Goal: Find specific page/section: Find specific page/section

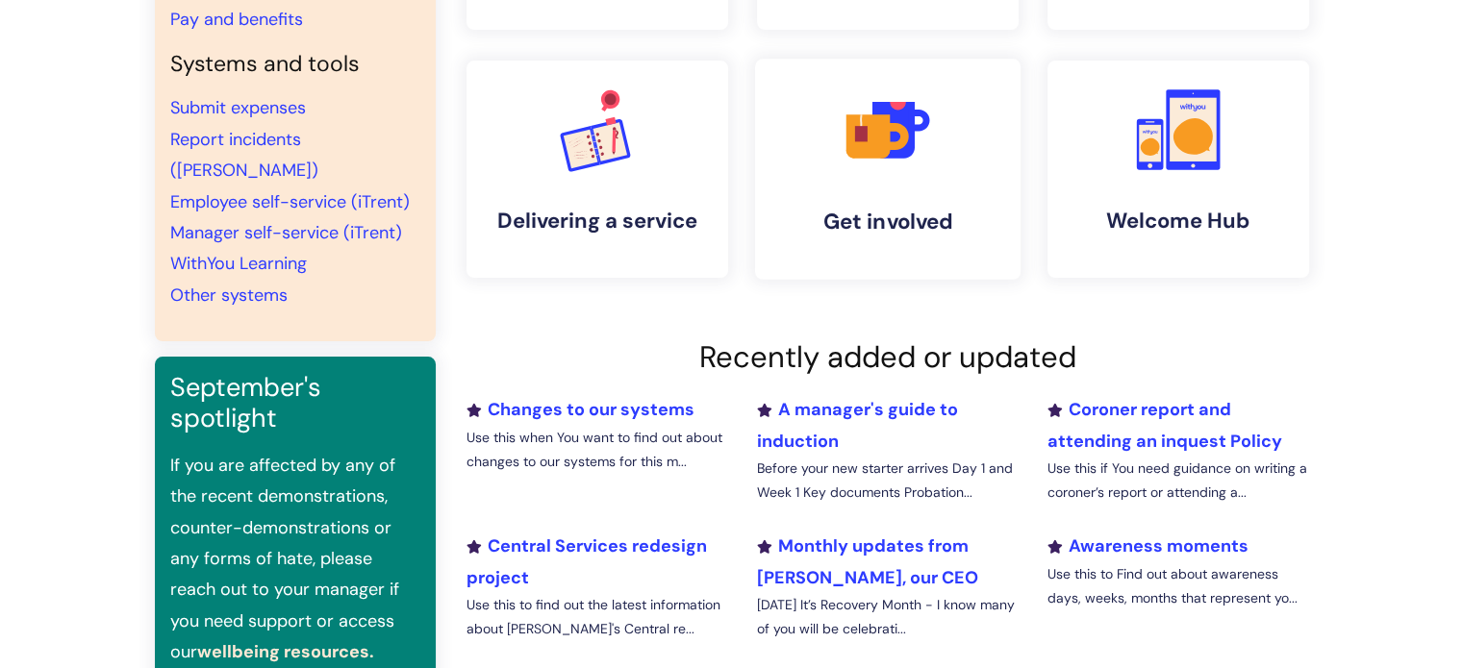
scroll to position [96, 0]
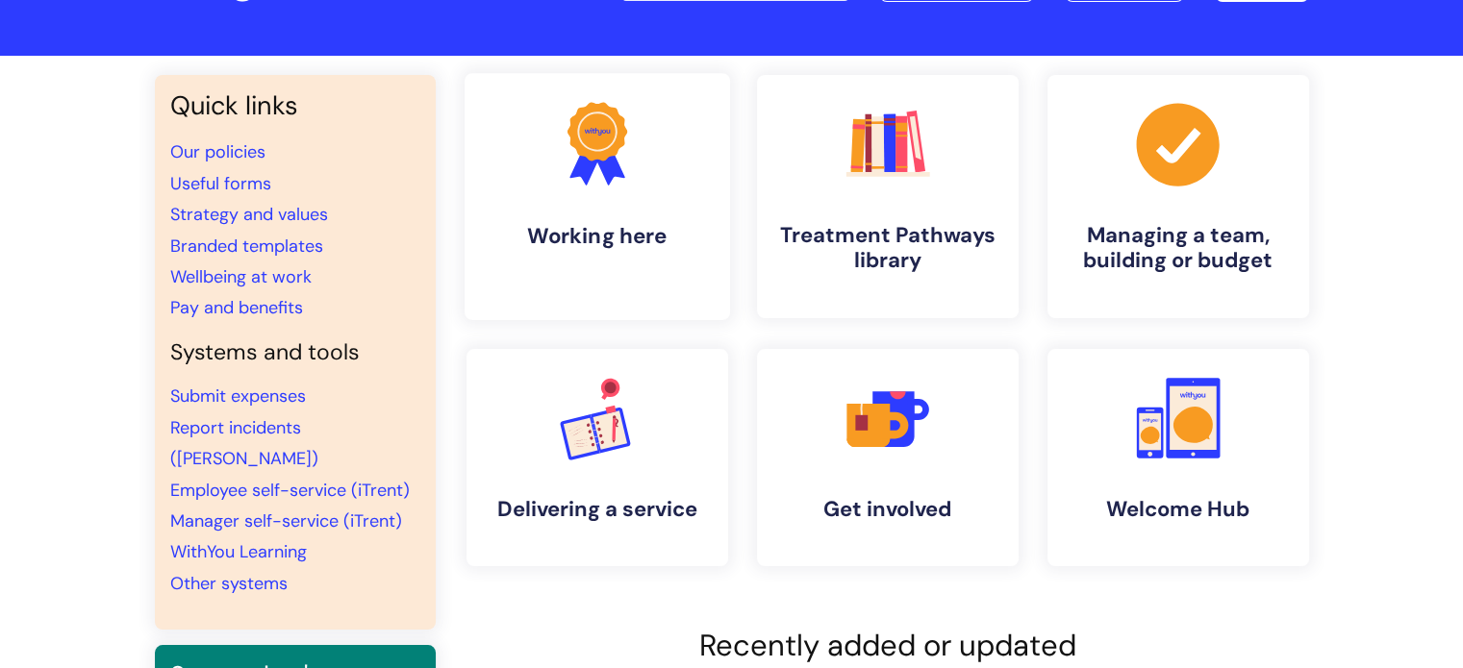
click at [610, 216] on link ".cls-1{fill:#f89b22;}.cls-1,.cls-2,.cls-3{stroke-width:0px;}.cls-2{fill:#2d3cff…" at bounding box center [595, 196] width 265 height 247
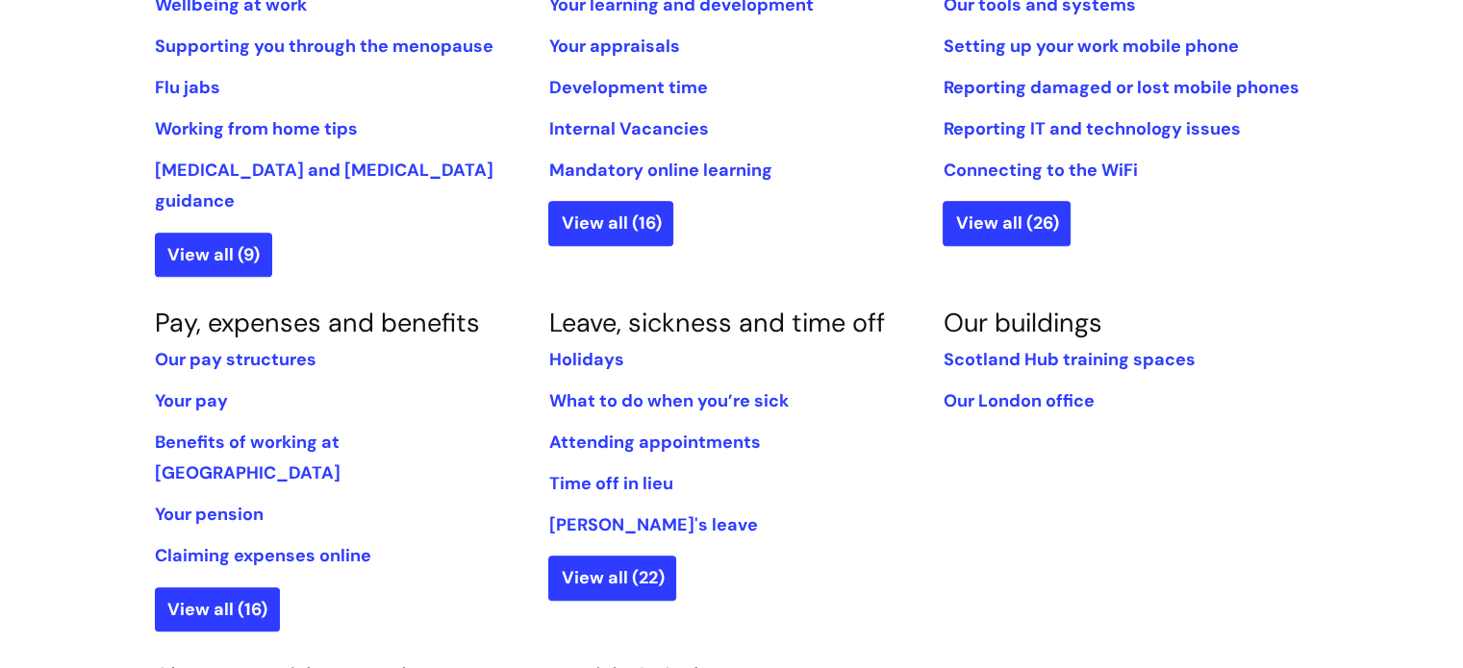
scroll to position [962, 0]
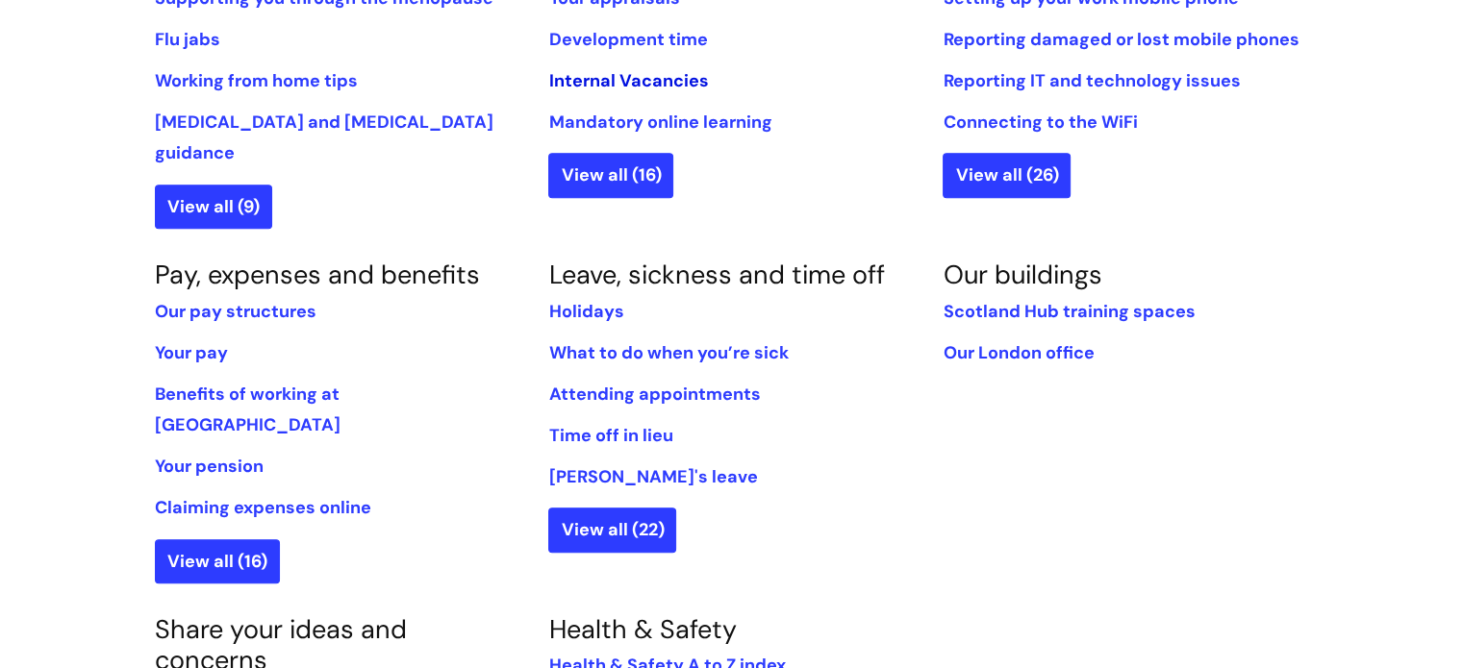
click at [685, 83] on link "Internal Vacancies" at bounding box center [628, 80] width 160 height 23
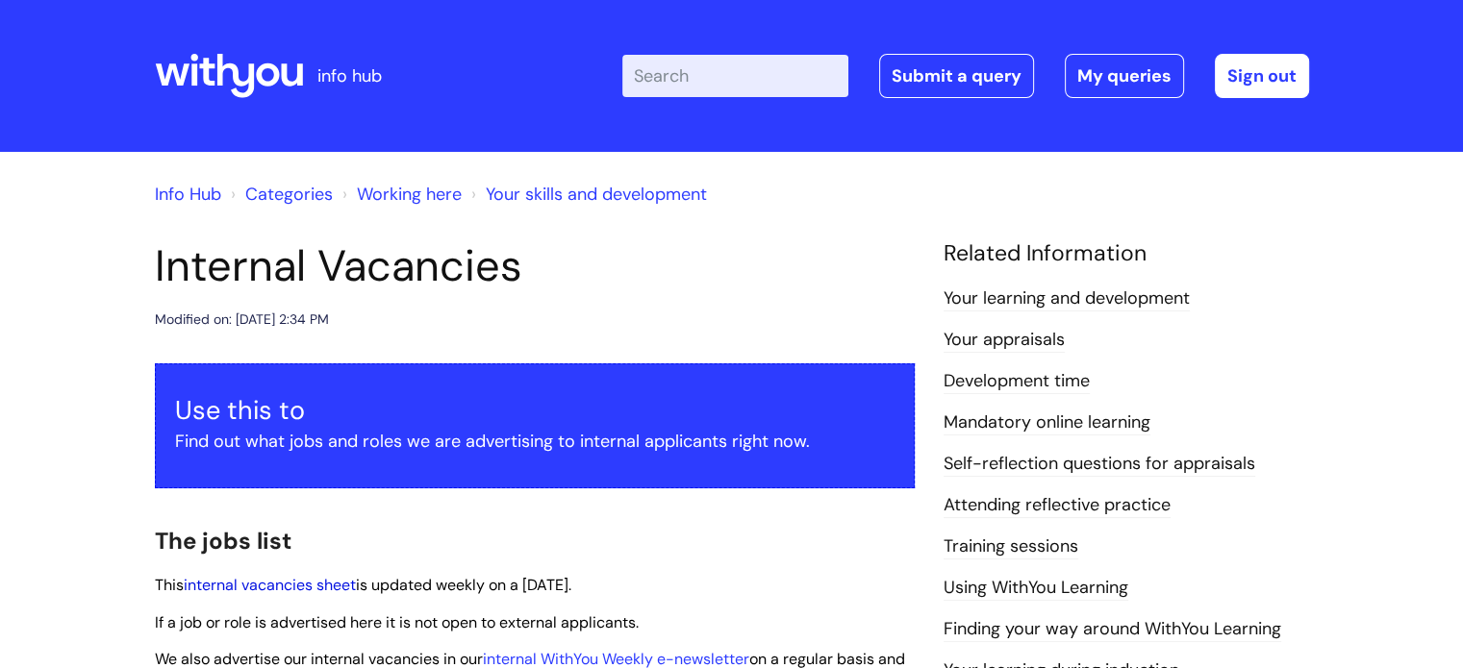
click at [309, 579] on link "internal vacancies sheet" at bounding box center [270, 585] width 172 height 20
